Goal: Task Accomplishment & Management: Complete application form

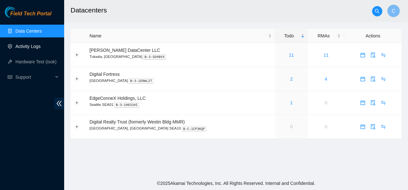
click at [34, 46] on link "Activity Logs" at bounding box center [27, 46] width 25 height 5
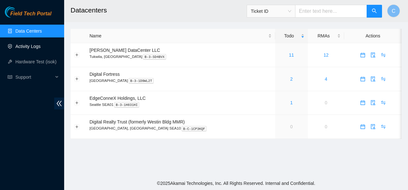
click at [34, 46] on link "Activity Logs" at bounding box center [27, 46] width 25 height 5
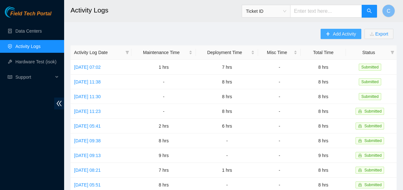
click at [332, 32] on button "Add Activity" at bounding box center [341, 34] width 40 height 10
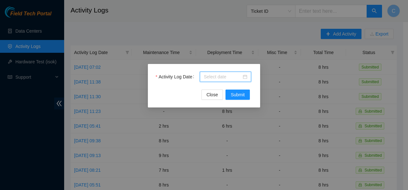
click at [215, 75] on input "Activity Log Date" at bounding box center [223, 76] width 38 height 7
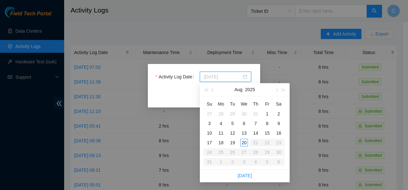
type input "[DATE]"
click at [245, 145] on div "20" at bounding box center [244, 143] width 8 height 8
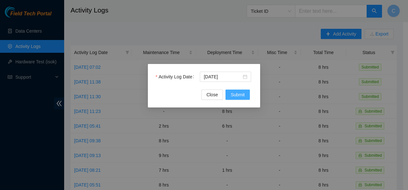
click at [234, 97] on span "Submit" at bounding box center [238, 94] width 14 height 7
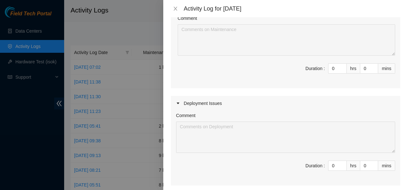
scroll to position [77, 0]
click at [331, 165] on input "0" at bounding box center [337, 167] width 18 height 10
type input "8"
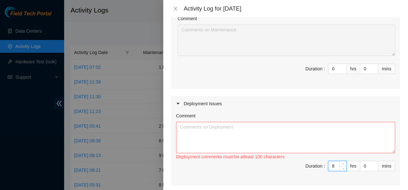
scroll to position [0, 0]
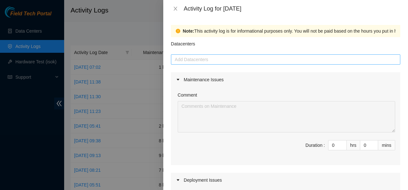
click at [264, 61] on div at bounding box center [286, 60] width 226 height 8
type input "8"
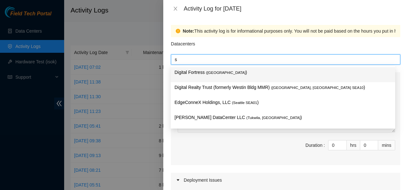
type input "sa"
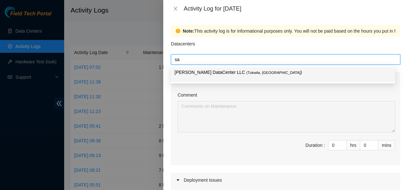
click at [265, 70] on p "[PERSON_NAME] DataCenter LLC ( [GEOGRAPHIC_DATA], [GEOGRAPHIC_DATA] )" at bounding box center [282, 72] width 217 height 7
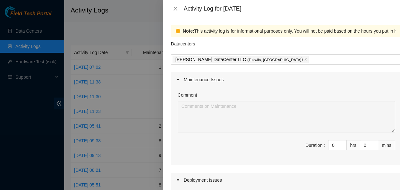
click at [273, 52] on div "Datacenters" at bounding box center [285, 45] width 229 height 17
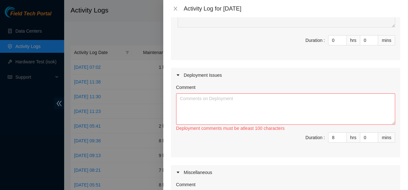
scroll to position [110, 0]
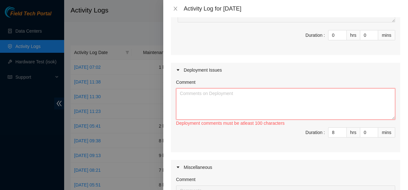
click at [204, 100] on textarea "Comment" at bounding box center [285, 104] width 219 height 31
paste textarea "Worked on DP84101 Bundled, ran and plugged in fiber lines to R01.Leaf114"
click at [270, 107] on textarea "Worked on DP84101 Bundled, ran and plugged in fiber lines to R01.Leaf114" at bounding box center [285, 104] width 219 height 31
click at [292, 108] on textarea "Worked on DP84101 Bundled, ran and plugged in fiber lines to R03.Leaf114" at bounding box center [285, 104] width 219 height 31
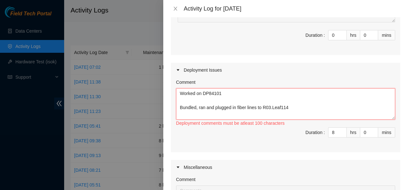
paste textarea "S4203.R0116 r03.leaf114.sea01.fab p.17 <--> S4203.R0217 r17.spine101.sea01.fab …"
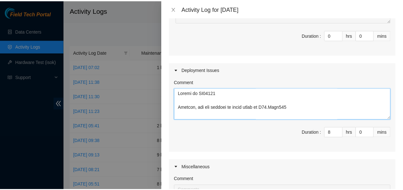
scroll to position [240, 0]
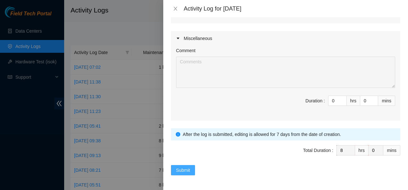
type textarea "Worked on DP84101 Bundled, ran and plugged in fiber lines to R03.Leaf114 S4203.…"
click at [184, 169] on span "Submit" at bounding box center [183, 170] width 14 height 7
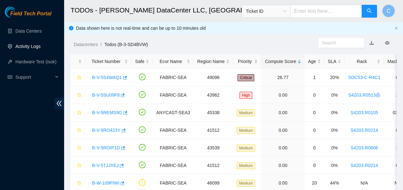
click at [23, 44] on link "Activity Logs" at bounding box center [27, 46] width 25 height 5
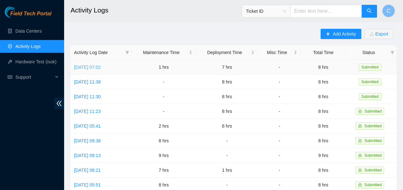
click at [84, 66] on link "[DATE] 07:02" at bounding box center [87, 67] width 27 height 5
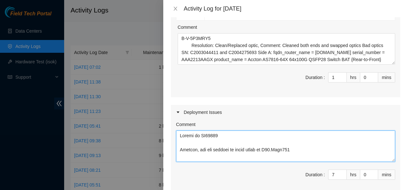
drag, startPoint x: 179, startPoint y: 136, endPoint x: 287, endPoint y: 153, distance: 109.4
click at [287, 153] on textarea "Comment" at bounding box center [285, 146] width 219 height 31
